Goal: Check status: Check status

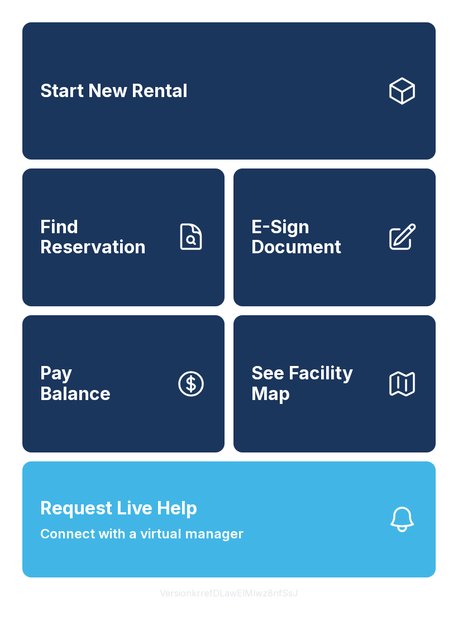
click at [281, 549] on button "Request Live Help Connect with a virtual manager" at bounding box center [228, 520] width 413 height 116
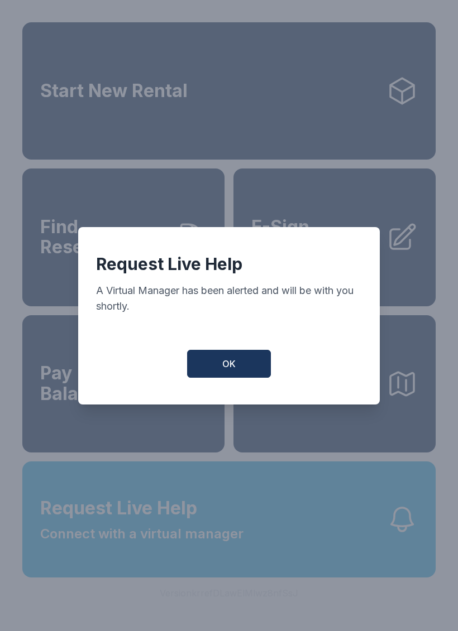
click at [253, 368] on button "OK" at bounding box center [229, 364] width 84 height 28
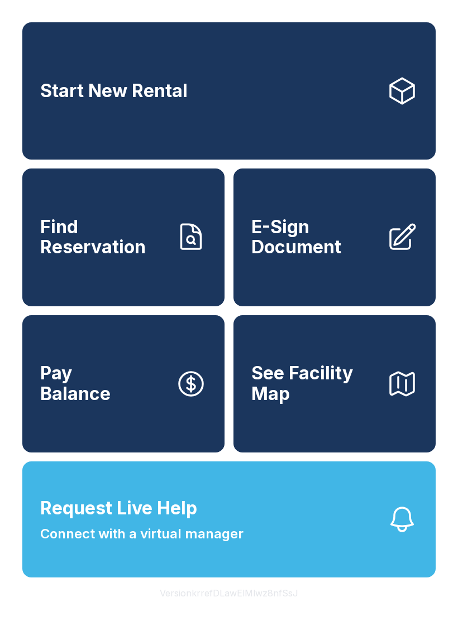
click at [241, 544] on span "Connect with a virtual manager" at bounding box center [141, 534] width 203 height 20
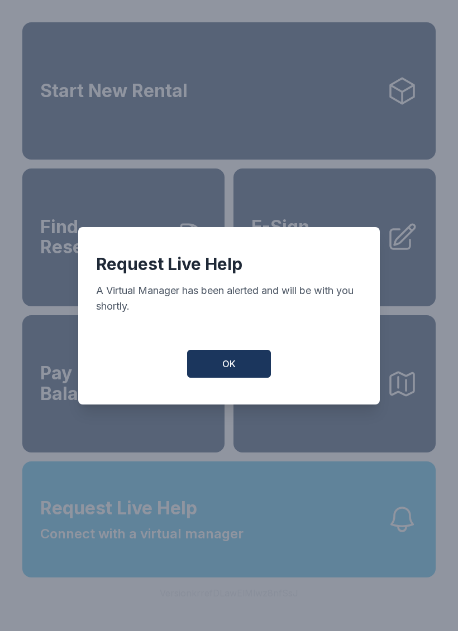
click at [248, 372] on button "OK" at bounding box center [229, 364] width 84 height 28
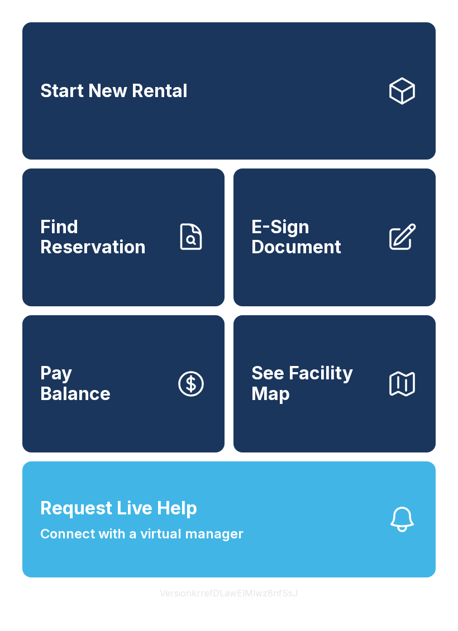
click at [274, 548] on button "Request Live Help Connect with a virtual manager" at bounding box center [228, 520] width 413 height 116
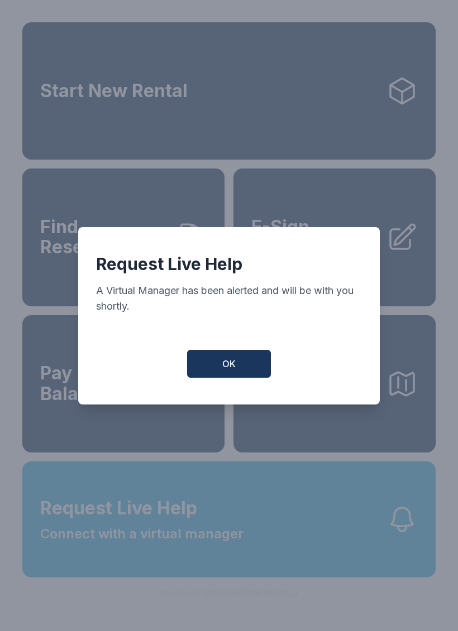
click at [260, 375] on button "OK" at bounding box center [229, 364] width 84 height 28
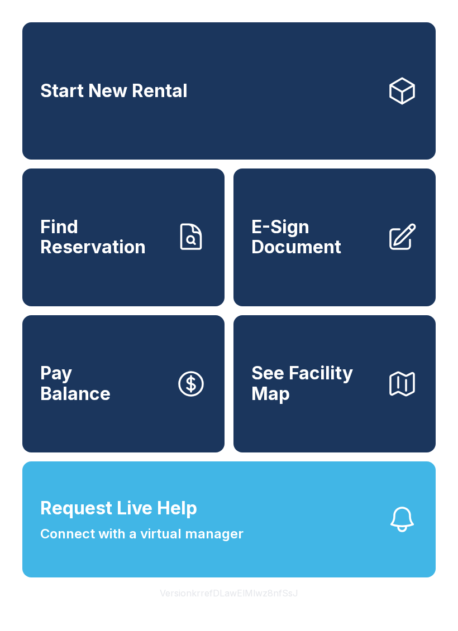
click at [238, 544] on span "Connect with a virtual manager" at bounding box center [141, 534] width 203 height 20
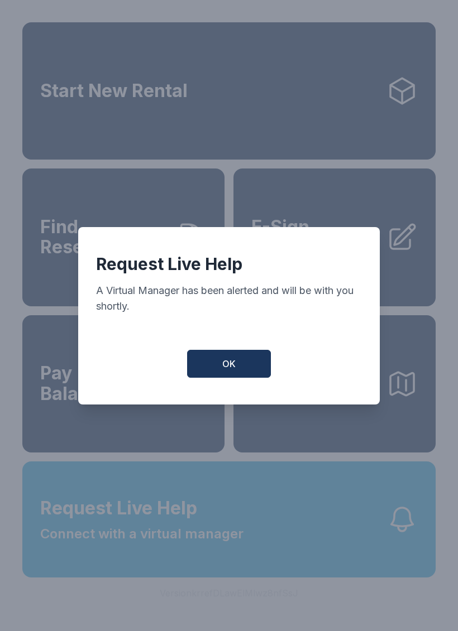
click at [241, 371] on button "OK" at bounding box center [229, 364] width 84 height 28
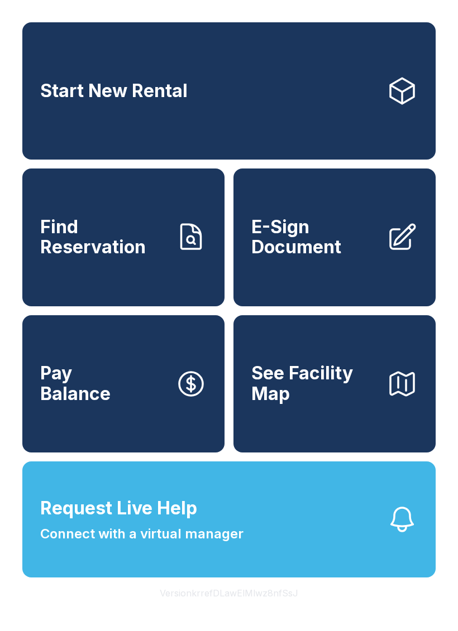
click at [244, 562] on button "Request Live Help Connect with a virtual manager" at bounding box center [228, 520] width 413 height 116
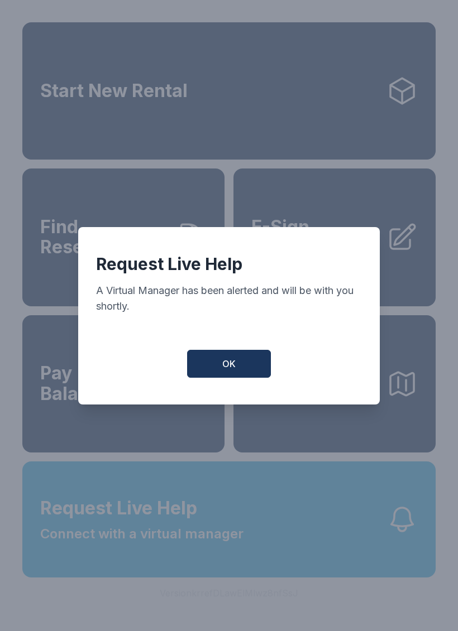
click at [234, 371] on span "OK" at bounding box center [228, 363] width 13 height 13
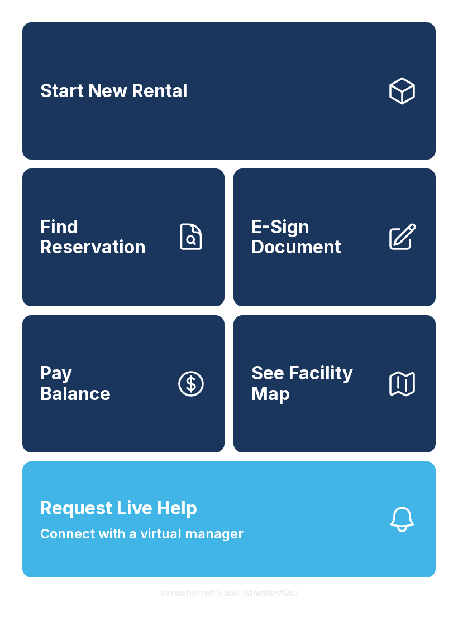
click at [211, 93] on link "Start New Rental" at bounding box center [228, 90] width 413 height 137
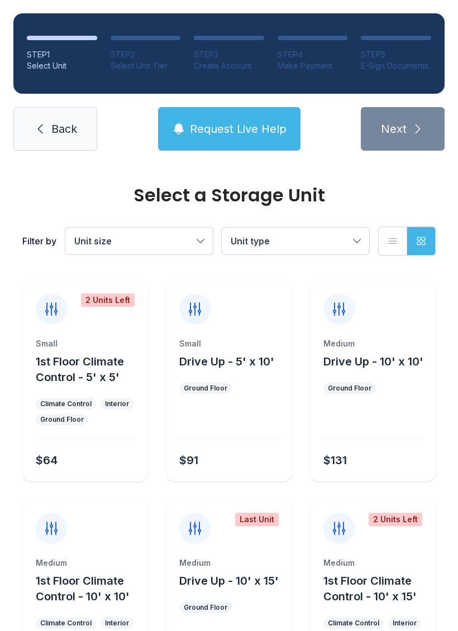
click at [45, 134] on icon at bounding box center [39, 128] width 13 height 13
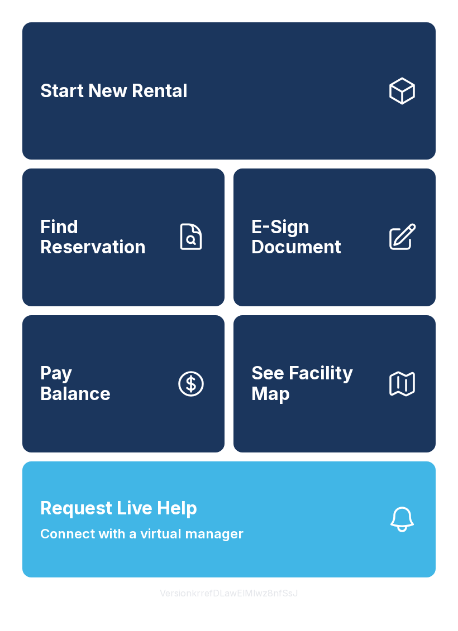
click at [71, 113] on link "Start New Rental" at bounding box center [228, 90] width 413 height 137
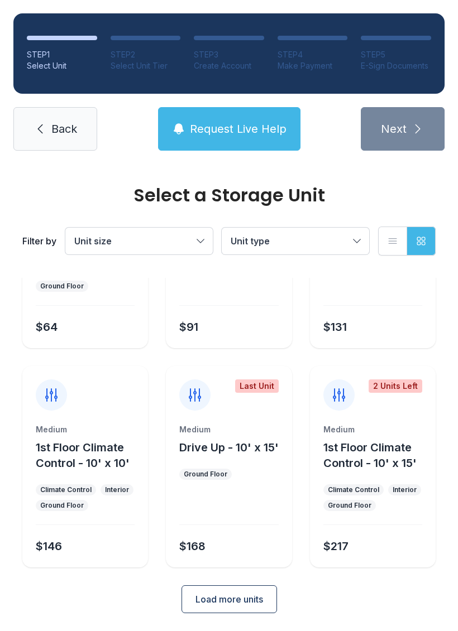
scroll to position [133, 0]
click at [172, 241] on span "Unit size" at bounding box center [133, 240] width 118 height 13
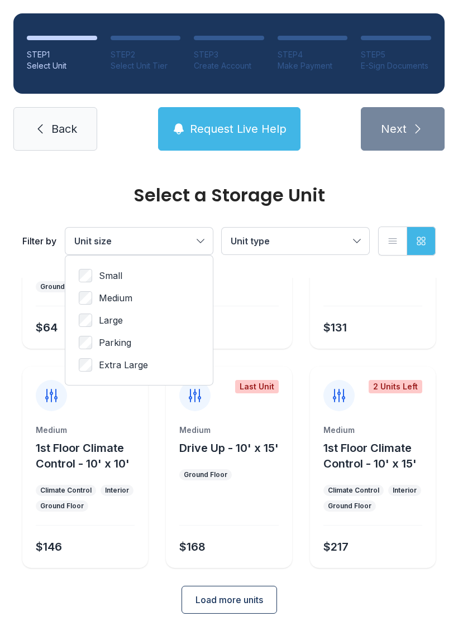
click at [137, 279] on label "Small" at bounding box center [139, 275] width 121 height 13
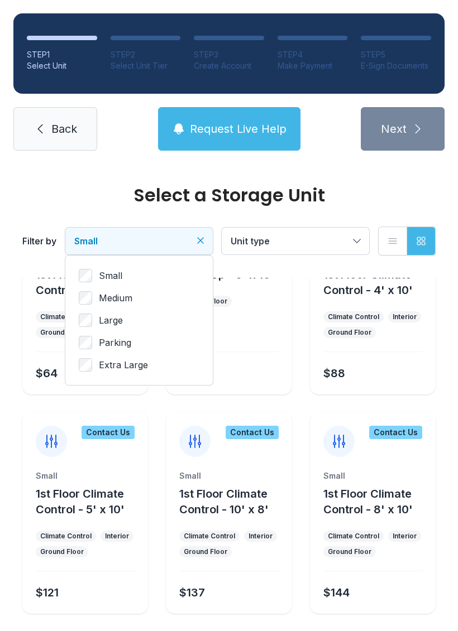
click at [75, 129] on span "Back" at bounding box center [64, 129] width 26 height 16
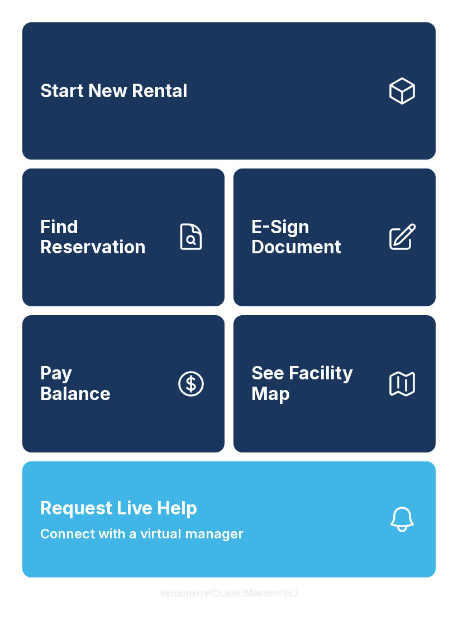
click at [158, 522] on span "Request Live Help" at bounding box center [118, 508] width 157 height 27
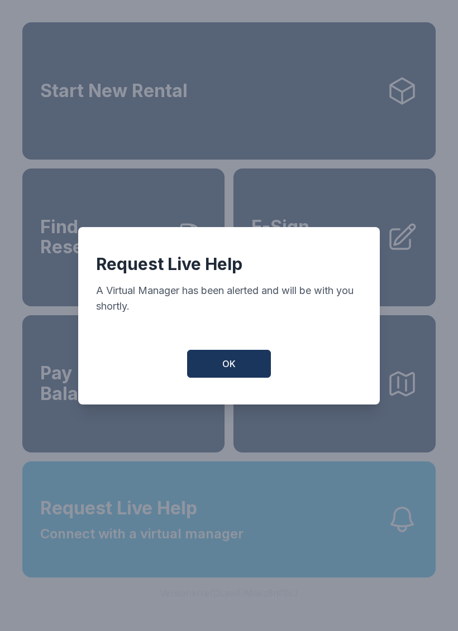
click at [213, 373] on button "OK" at bounding box center [229, 364] width 84 height 28
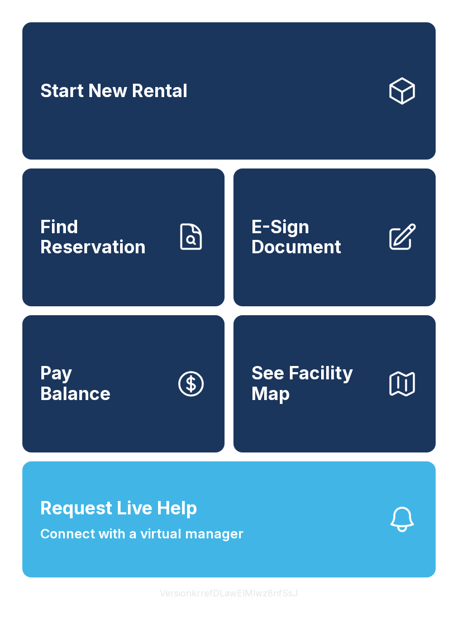
click at [120, 247] on span "Find Reservation" at bounding box center [103, 237] width 126 height 41
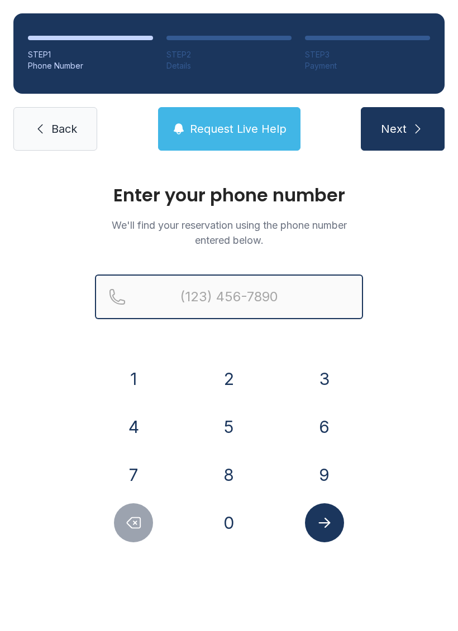
click at [186, 294] on input "Reservation phone number" at bounding box center [229, 297] width 268 height 45
type input "[PHONE_NUMBER]"
click at [402, 129] on button "Next" at bounding box center [403, 129] width 84 height 44
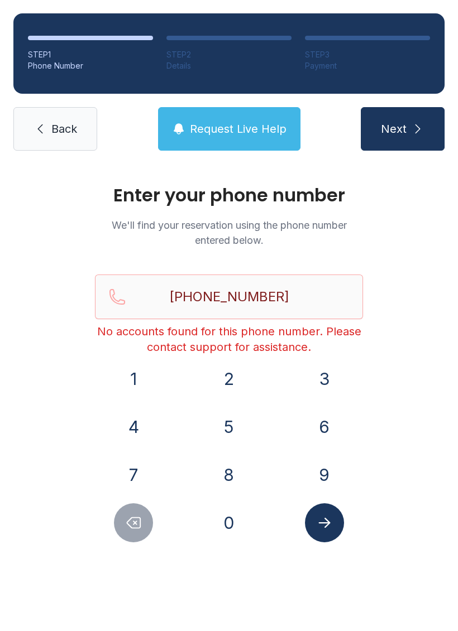
click at [59, 135] on span "Back" at bounding box center [64, 129] width 26 height 16
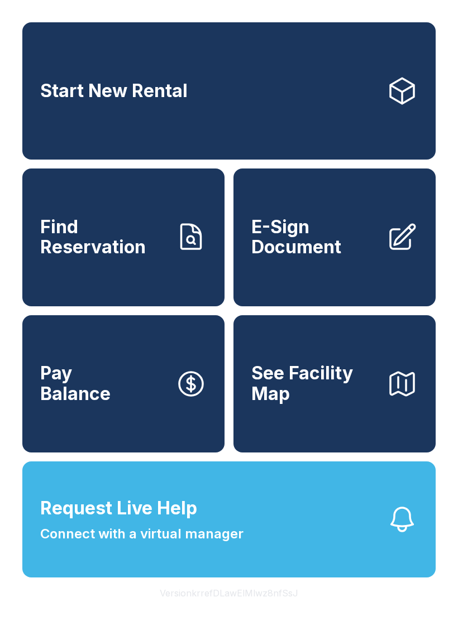
click at [164, 544] on span "Connect with a virtual manager" at bounding box center [141, 534] width 203 height 20
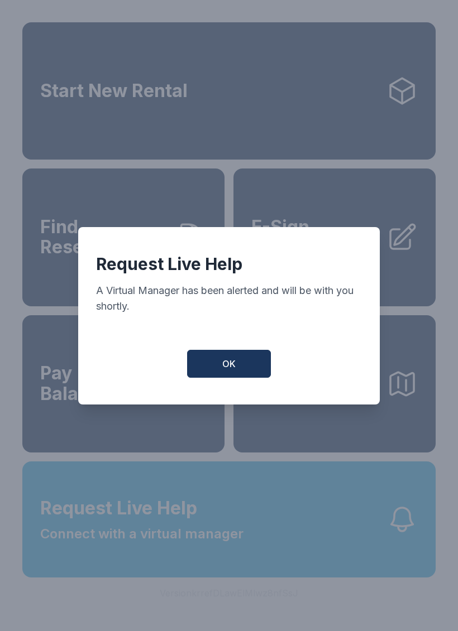
click at [242, 371] on button "OK" at bounding box center [229, 364] width 84 height 28
